Goal: Task Accomplishment & Management: Manage account settings

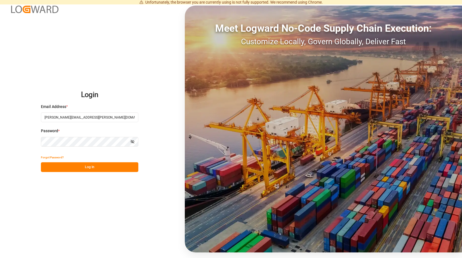
click at [88, 168] on button "Log In" at bounding box center [89, 167] width 97 height 10
